Goal: Information Seeking & Learning: Learn about a topic

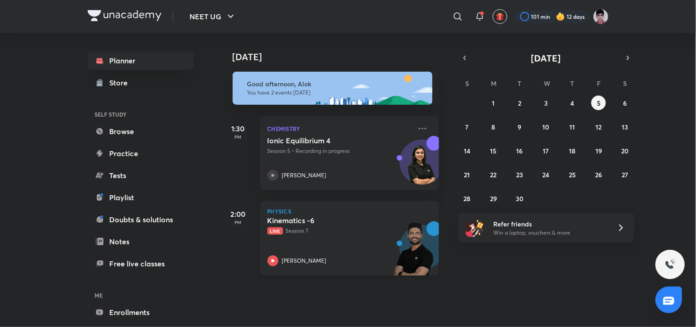
click at [310, 203] on div "Physics Kinematics -6 Live Session 7 [PERSON_NAME]" at bounding box center [349, 238] width 179 height 74
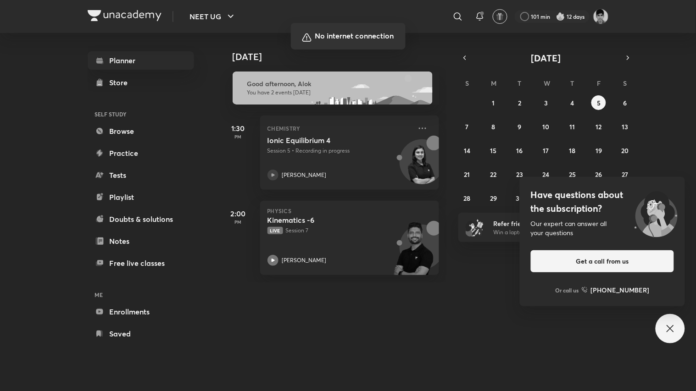
click at [496, 150] on div at bounding box center [348, 195] width 696 height 391
click at [368, 67] on div at bounding box center [348, 195] width 696 height 391
